Goal: Communication & Community: Answer question/provide support

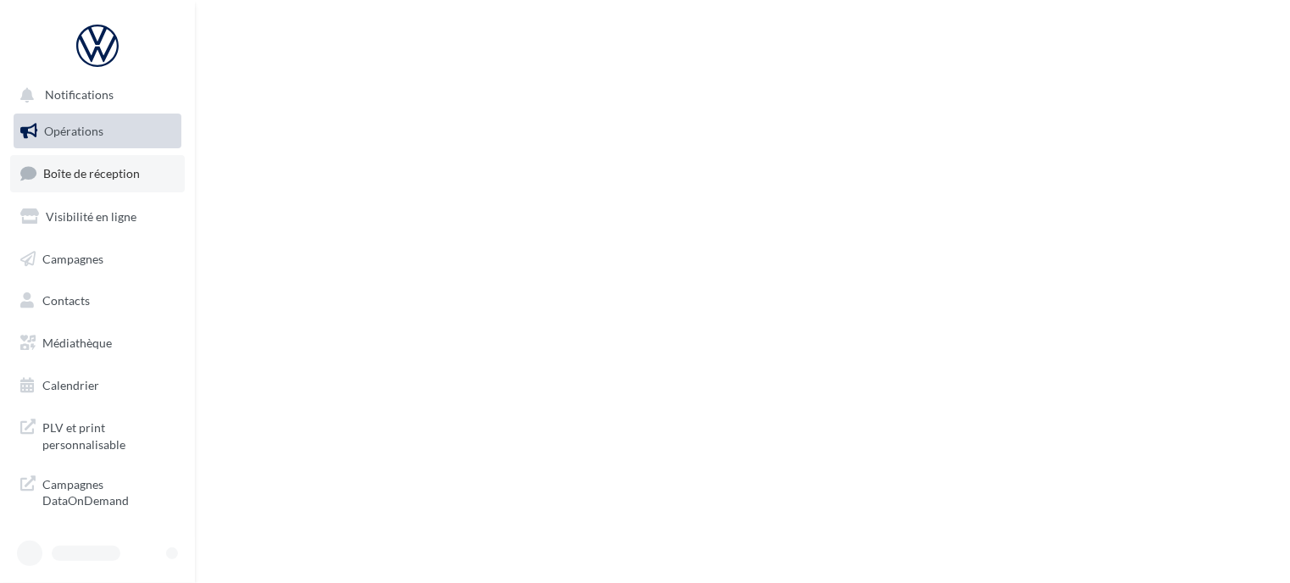
click at [59, 167] on span "Boîte de réception" at bounding box center [91, 173] width 97 height 14
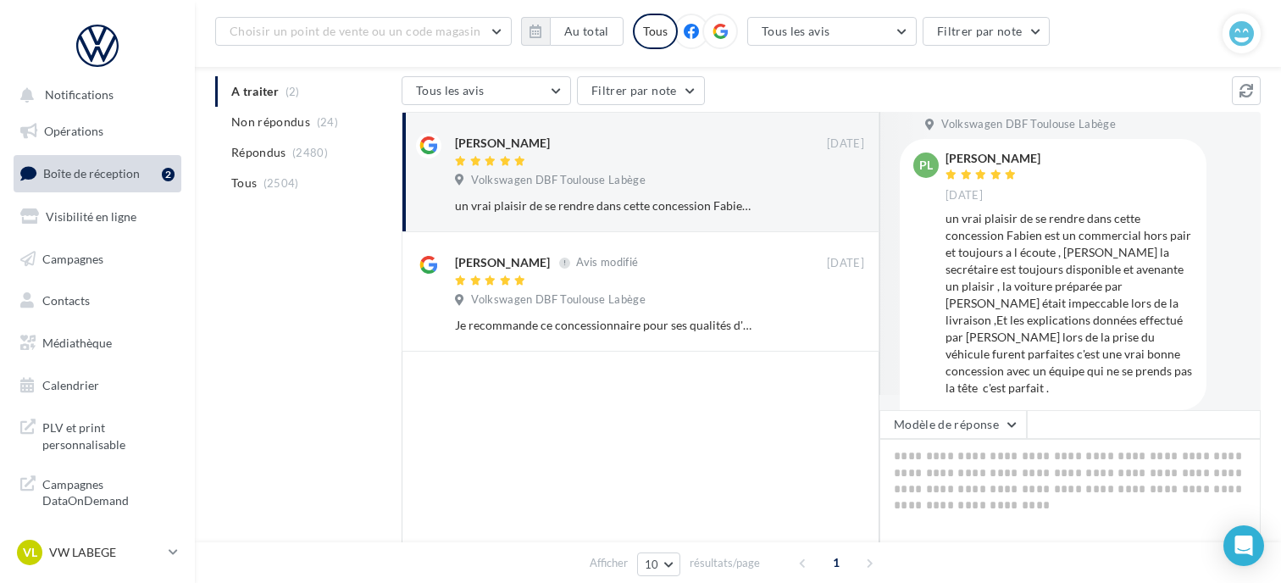
scroll to position [19, 0]
click at [1007, 484] on textarea at bounding box center [1069, 491] width 381 height 105
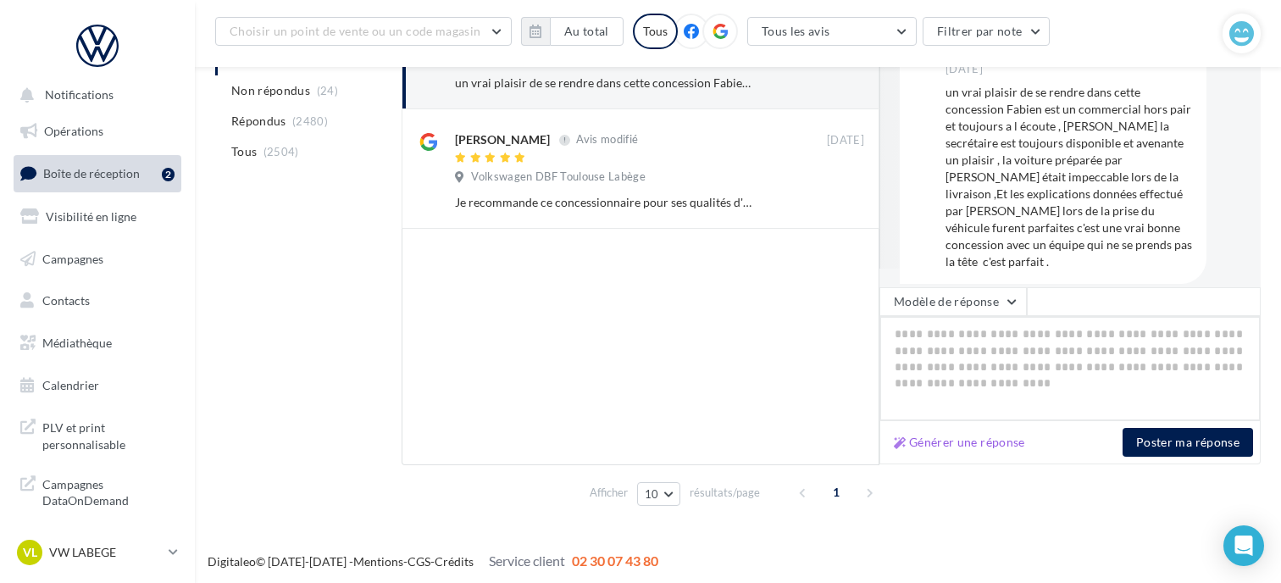
scroll to position [295, 0]
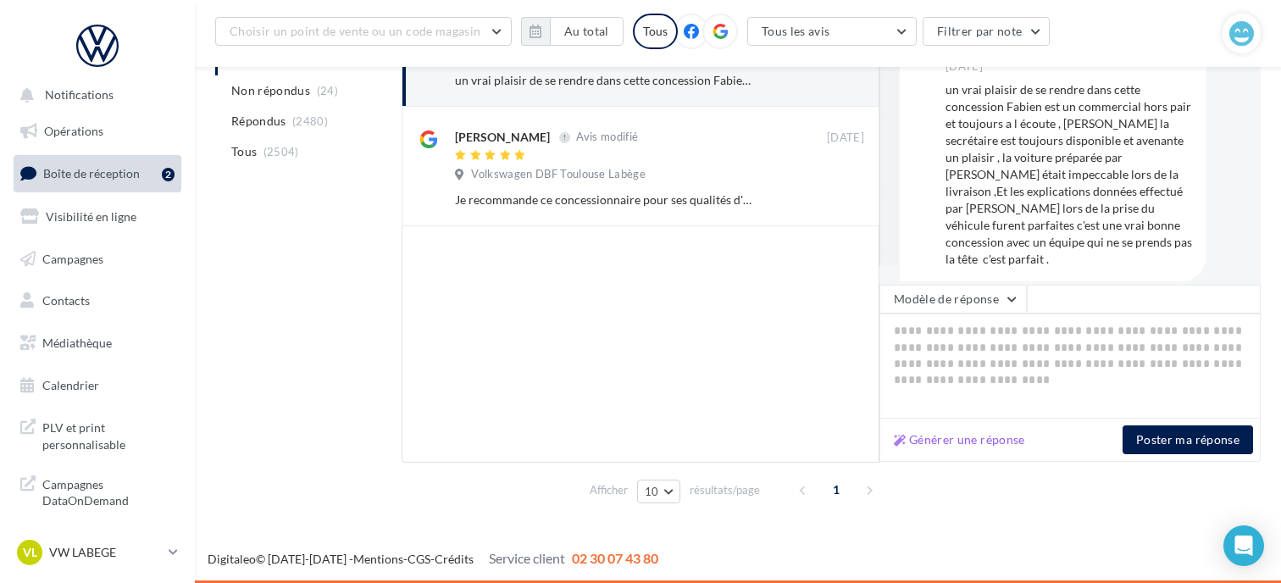
click at [979, 451] on div "Générer une réponse Poster ma réponse" at bounding box center [1069, 440] width 381 height 43
click at [983, 438] on button "Générer une réponse" at bounding box center [959, 440] width 145 height 20
type textarea "**********"
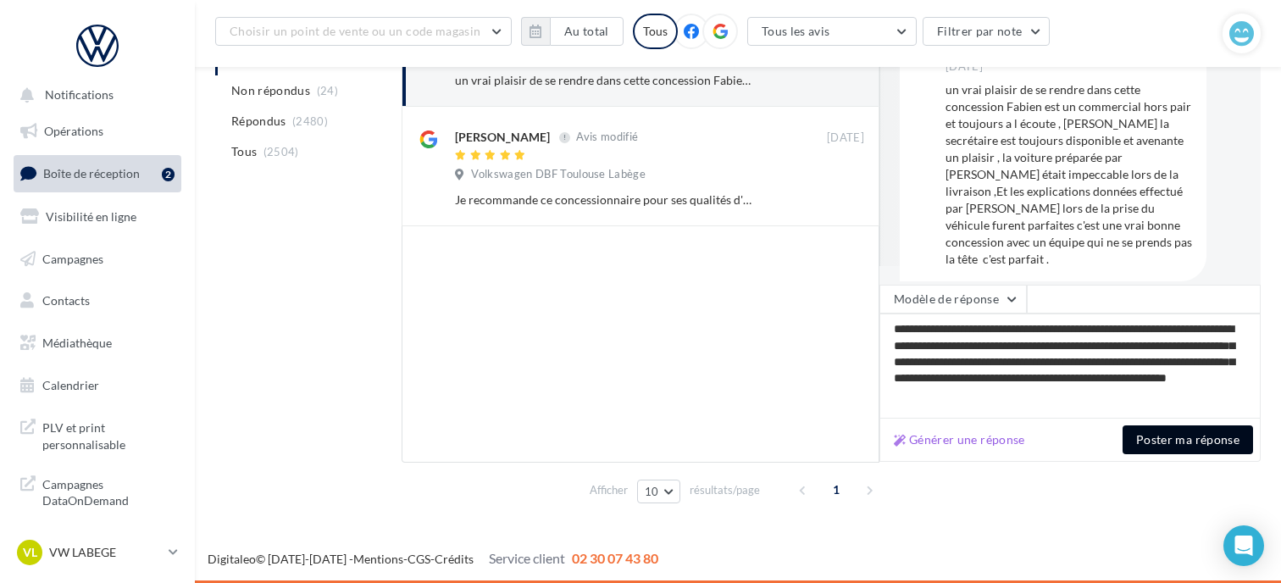
click at [1190, 432] on button "Poster ma réponse" at bounding box center [1188, 439] width 130 height 29
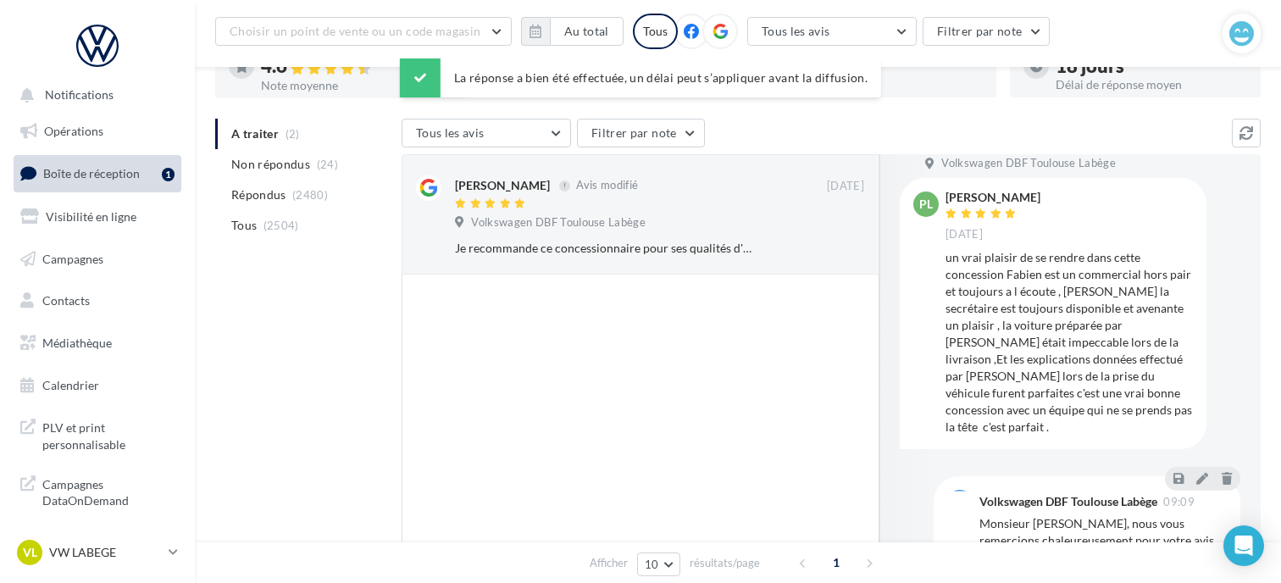
scroll to position [125, 0]
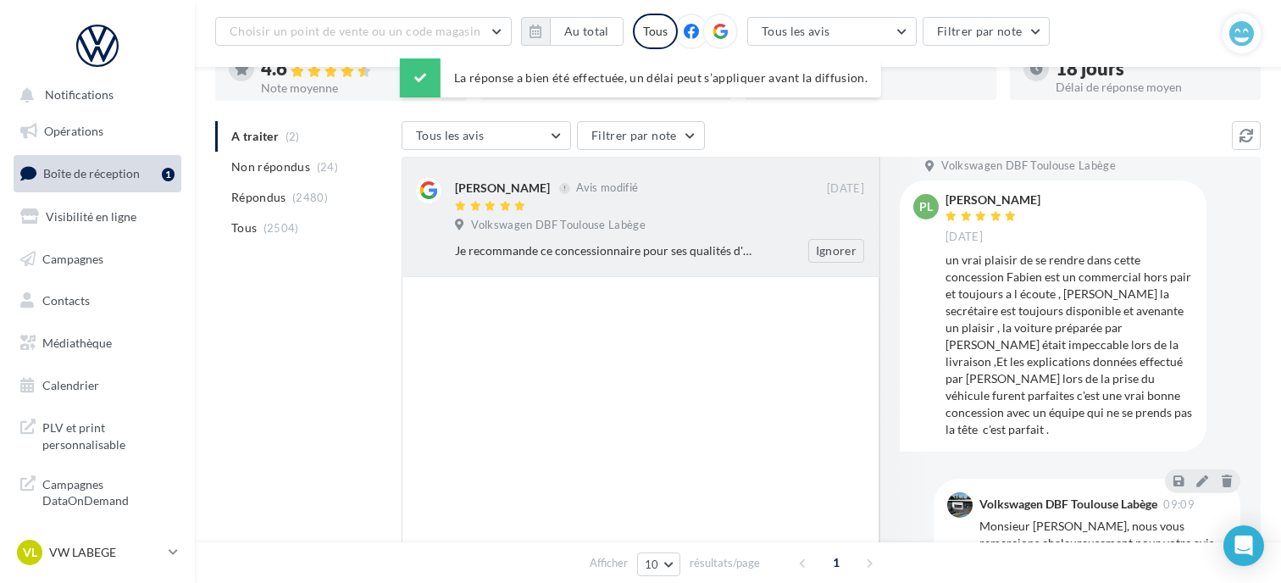
click at [652, 209] on div at bounding box center [641, 207] width 372 height 14
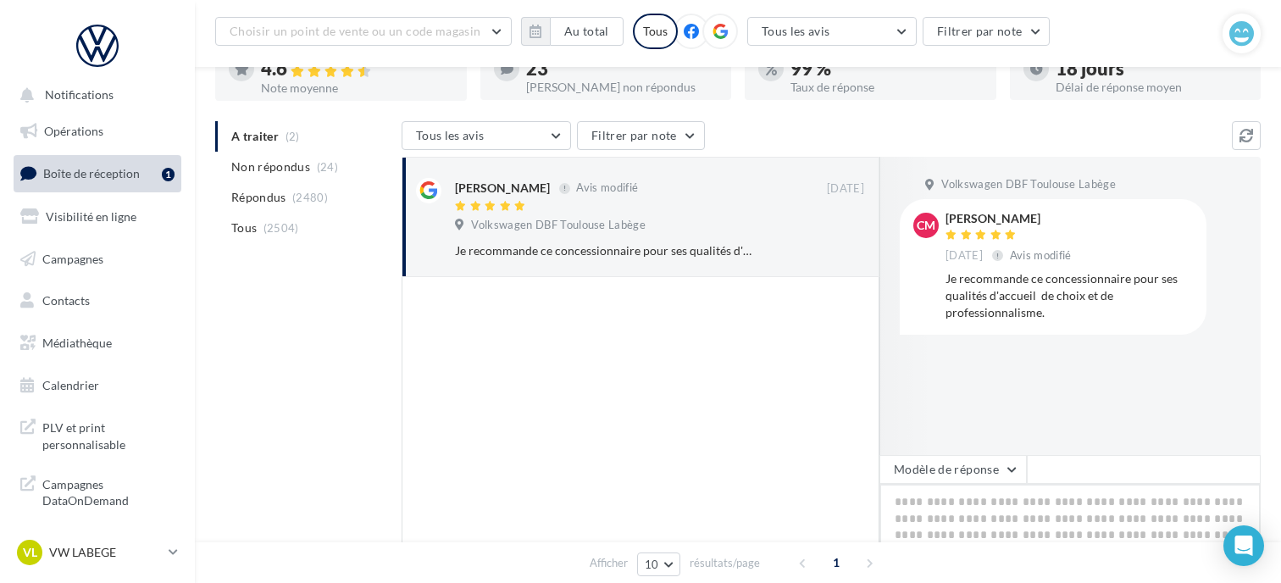
click at [1046, 535] on div "A traiter (2) Non répondus (24) Répondus (2480) Tous (2504) Tous les avis Tous …" at bounding box center [738, 400] width 1046 height 559
click at [1055, 513] on textarea at bounding box center [1069, 536] width 381 height 105
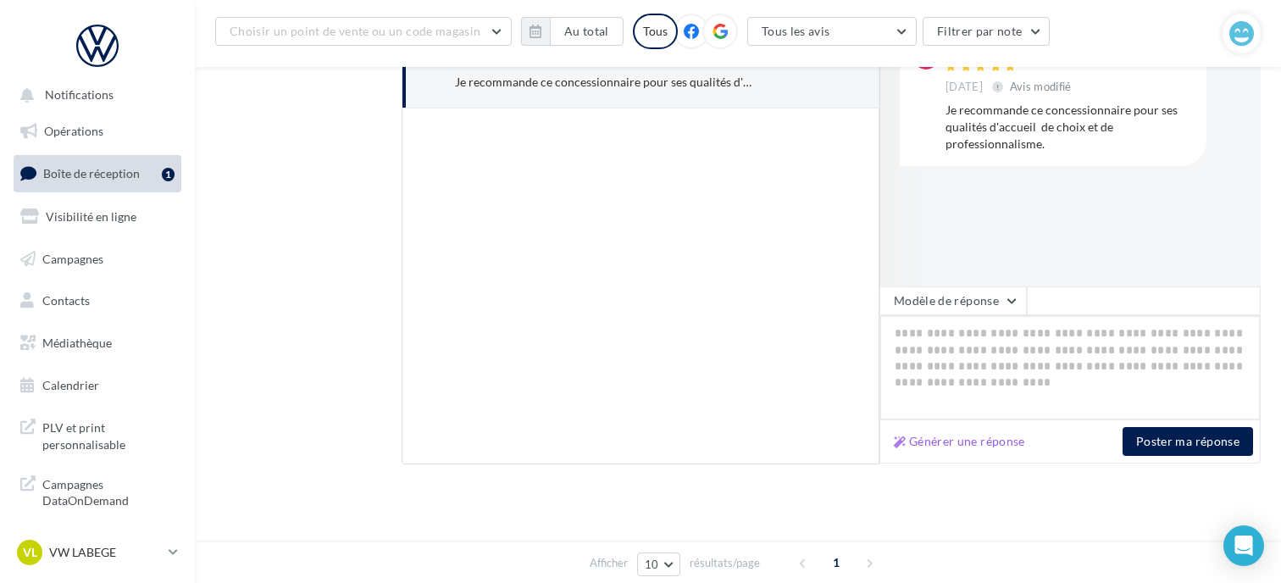
scroll to position [294, 0]
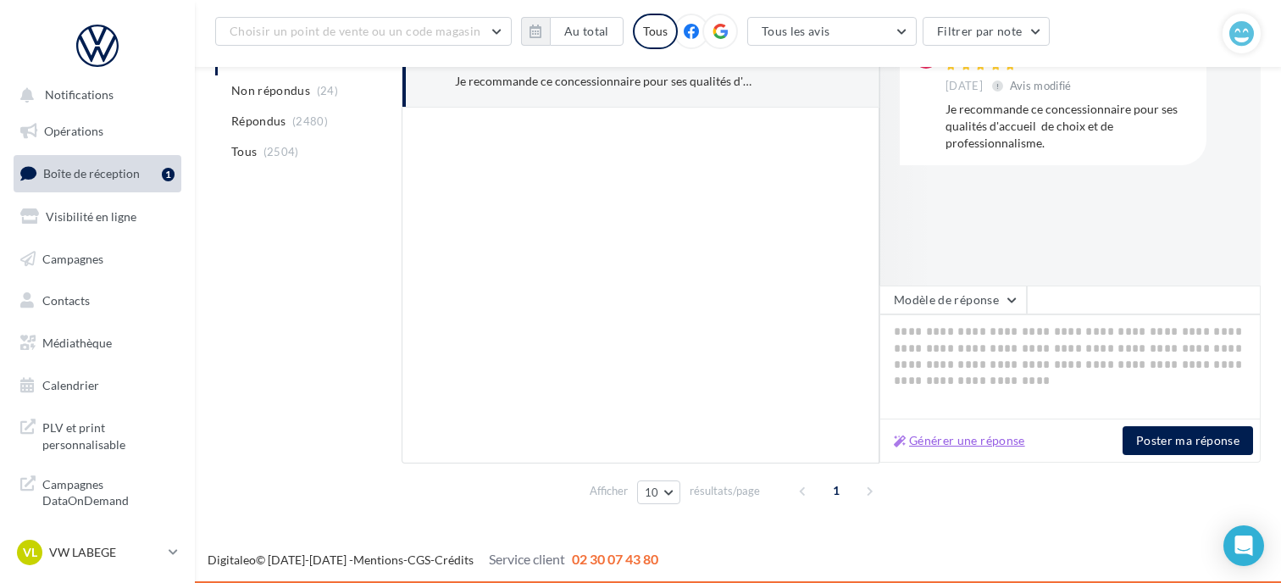
click at [1000, 447] on button "Générer une réponse" at bounding box center [959, 440] width 145 height 20
type textarea "**********"
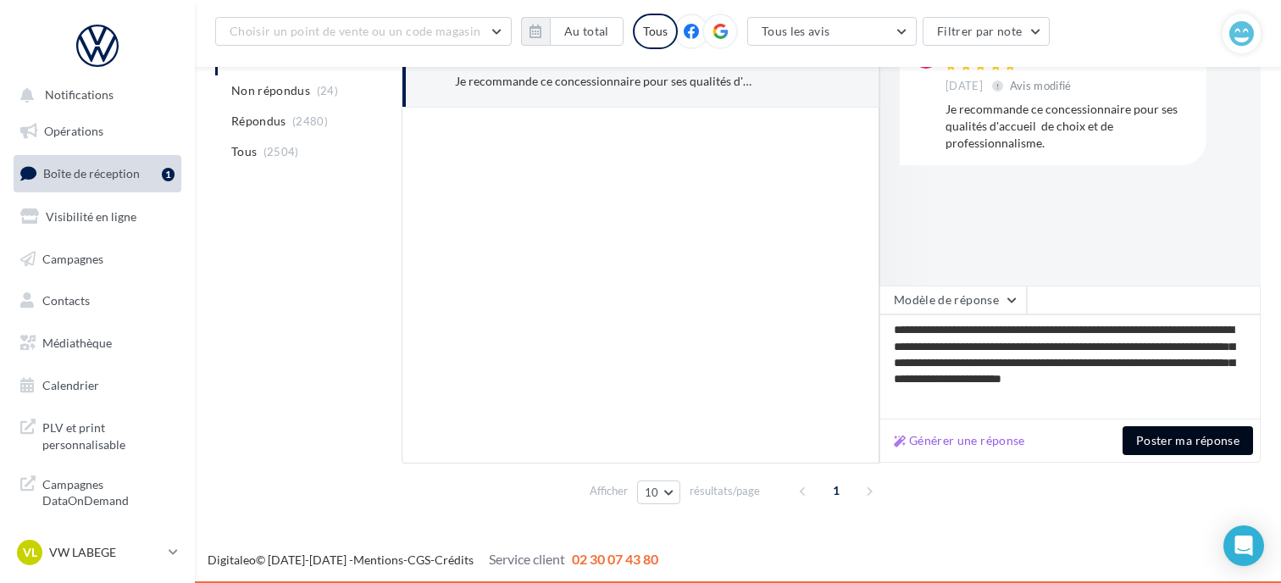
click at [1164, 438] on button "Poster ma réponse" at bounding box center [1188, 440] width 130 height 29
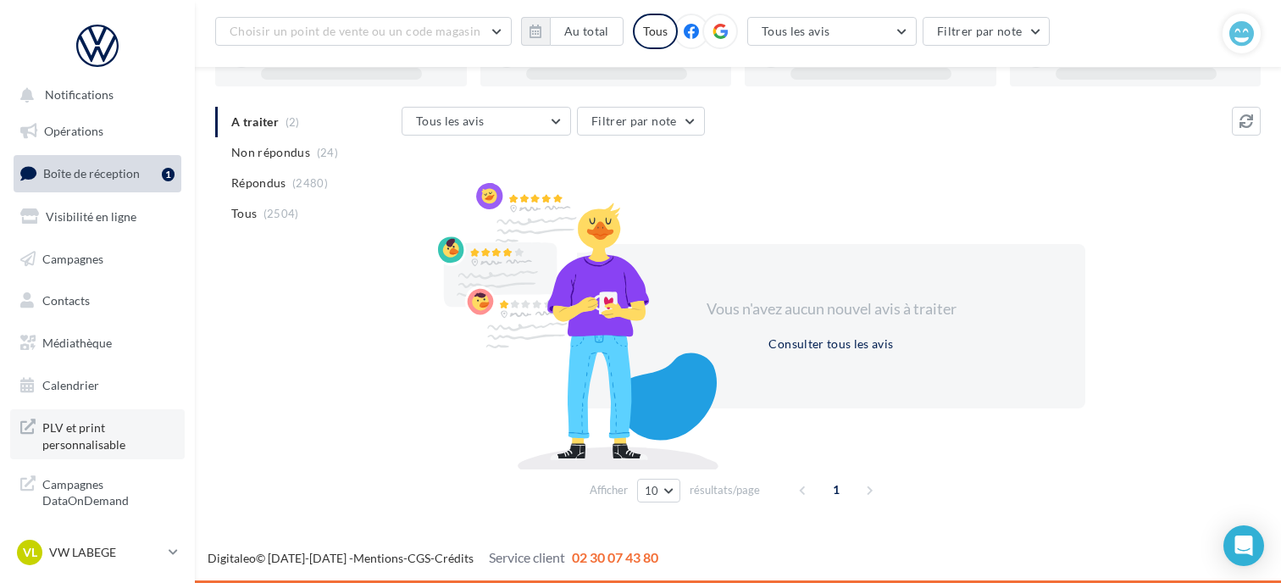
scroll to position [136, 0]
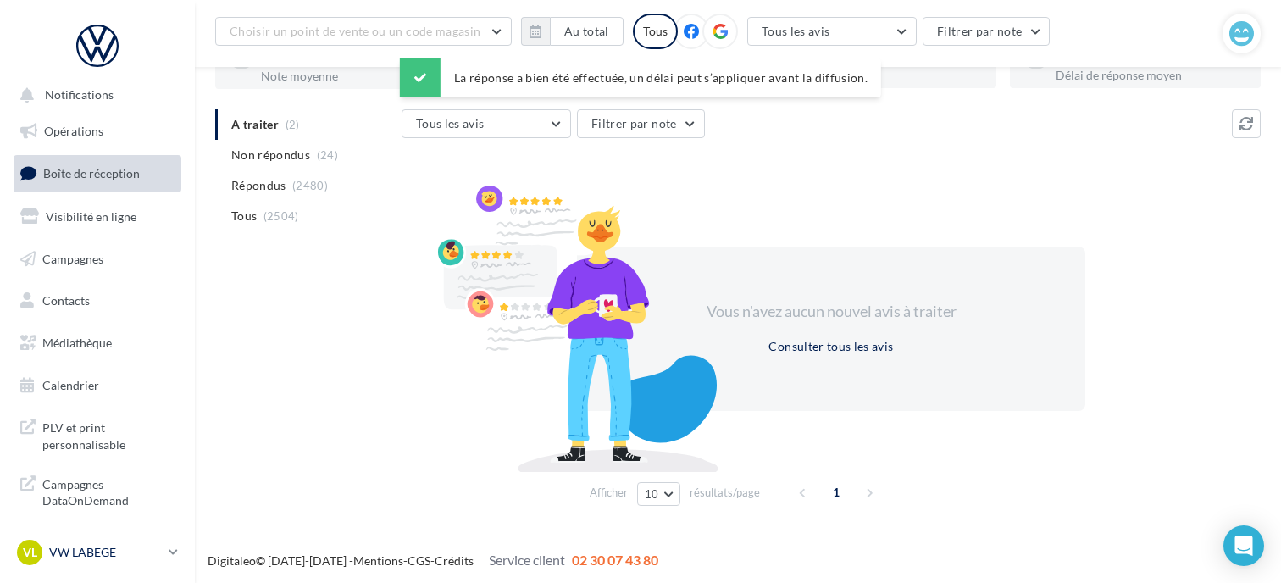
click at [111, 557] on p "VW LABEGE" at bounding box center [105, 552] width 113 height 17
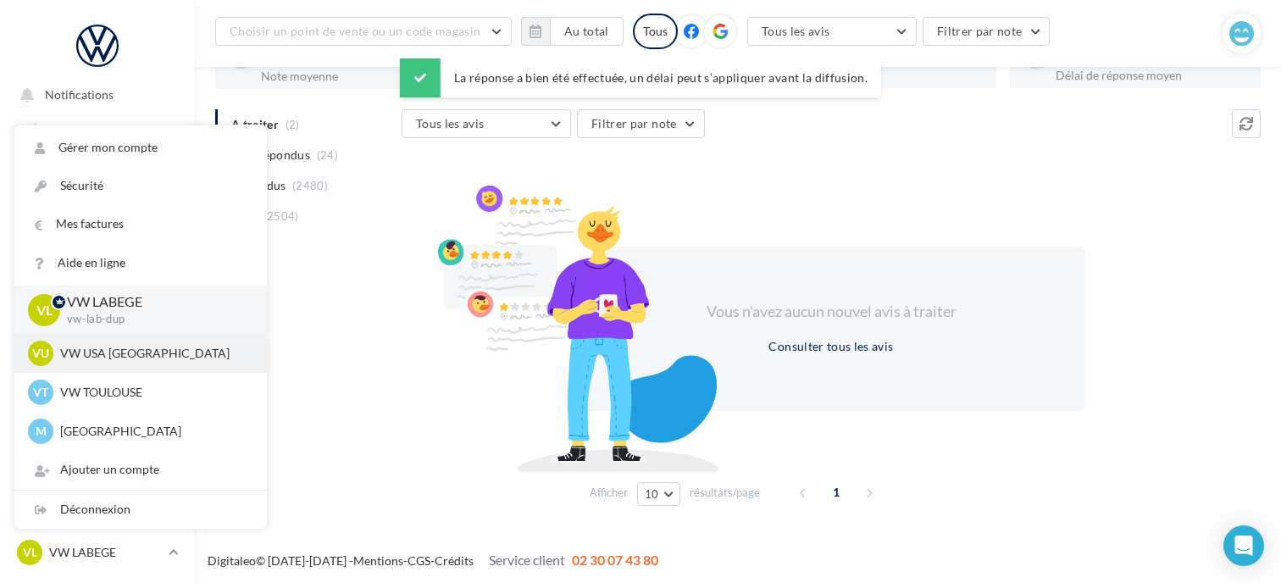
click at [177, 352] on p "VW USA TOULOUSE" at bounding box center [153, 353] width 186 height 17
